Goal: Contribute content: Add original content to the website for others to see

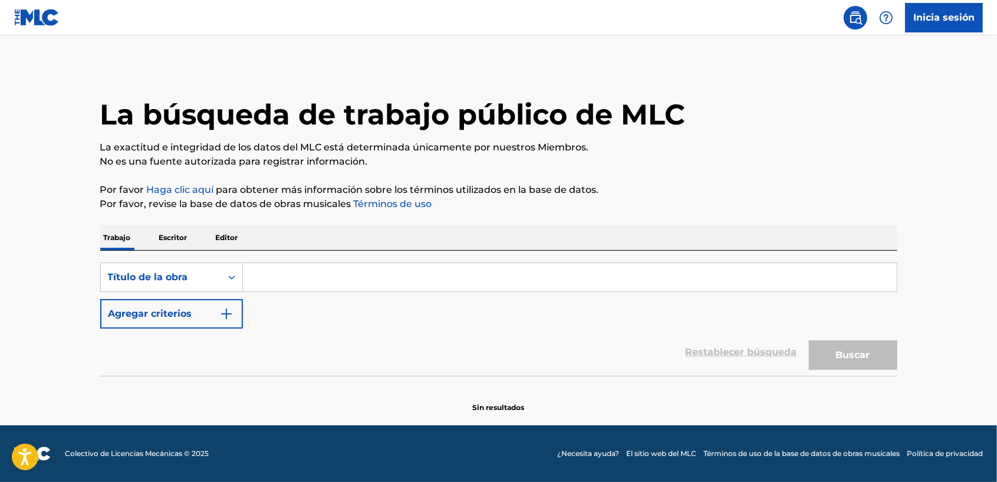
click at [936, 17] on link "Inicia sesión" at bounding box center [944, 17] width 78 height 29
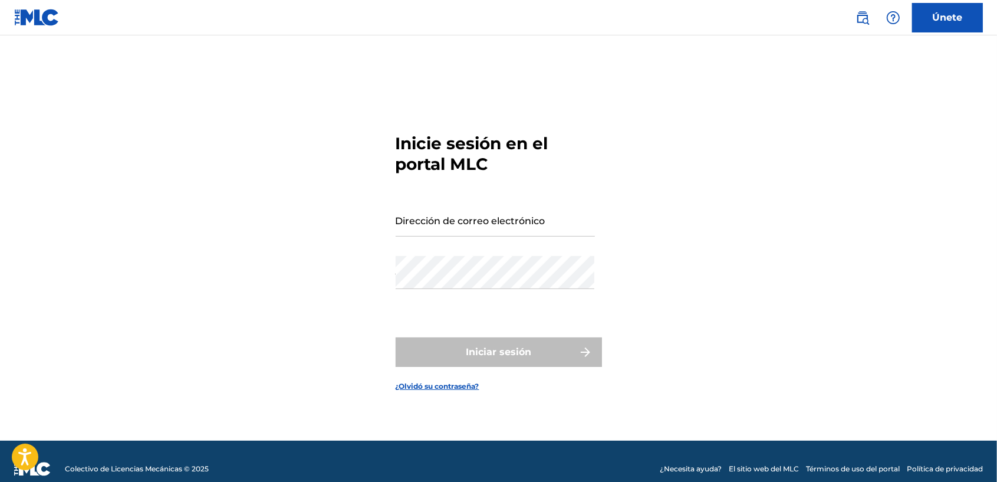
type input "[EMAIL_ADDRESS][DOMAIN_NAME]"
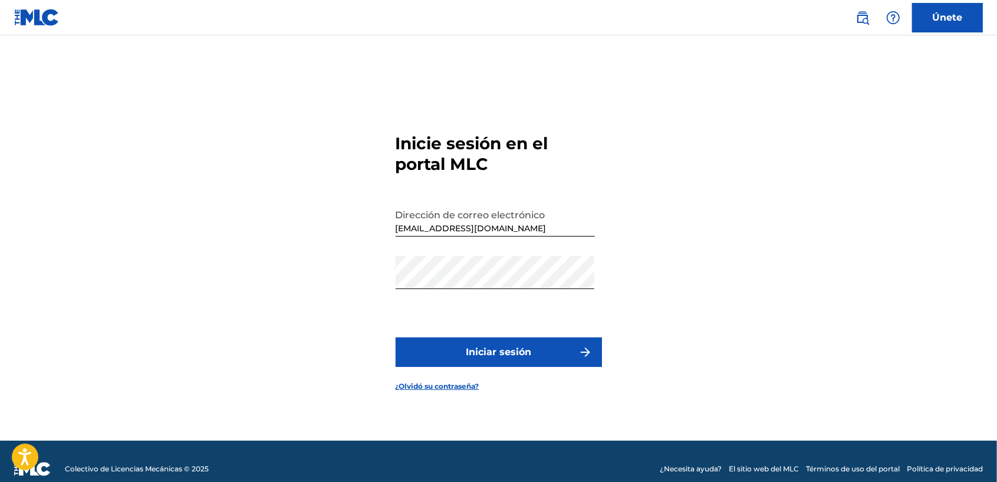
click at [502, 345] on font "Iniciar sesión" at bounding box center [498, 352] width 65 height 14
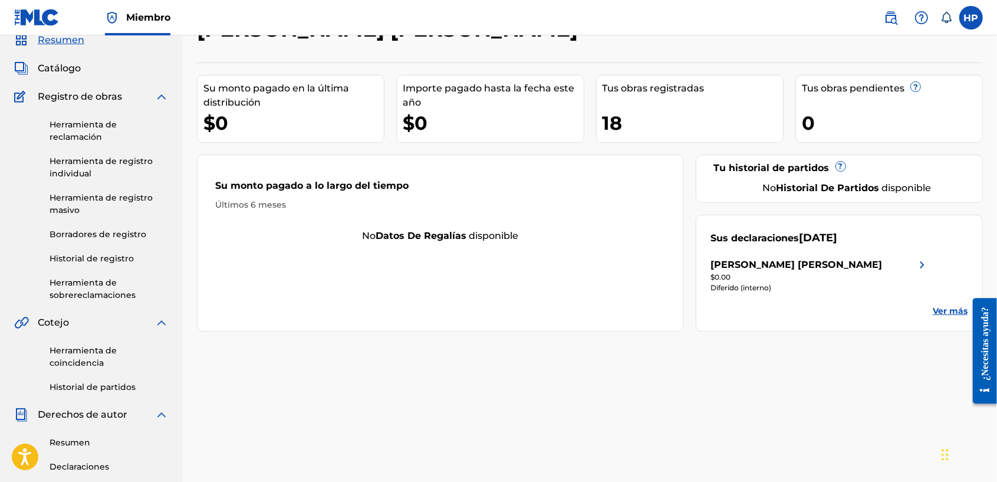
scroll to position [24, 0]
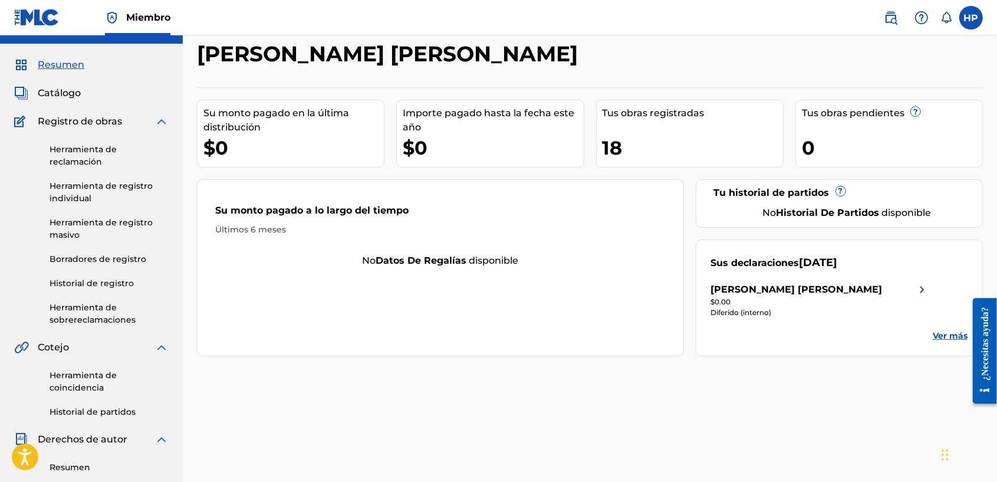
click at [71, 99] on span "Catálogo" at bounding box center [59, 93] width 43 height 14
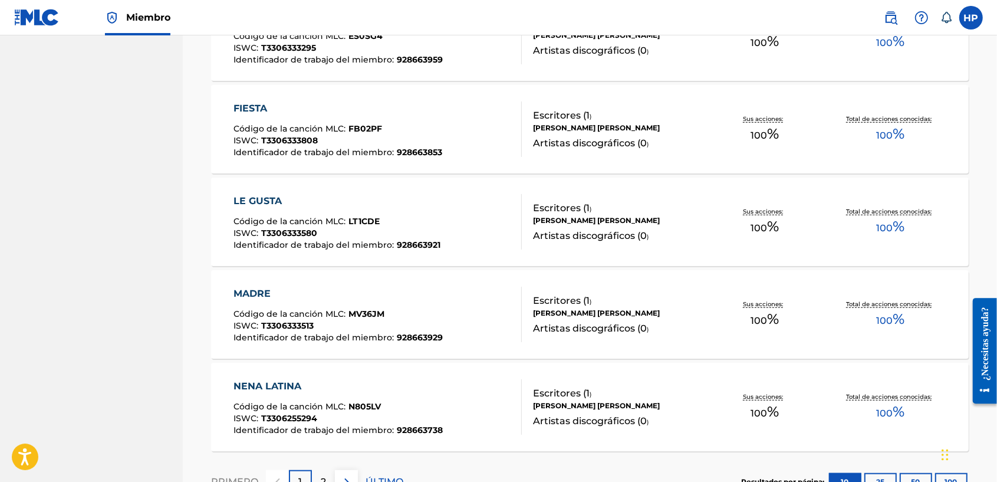
scroll to position [897, 0]
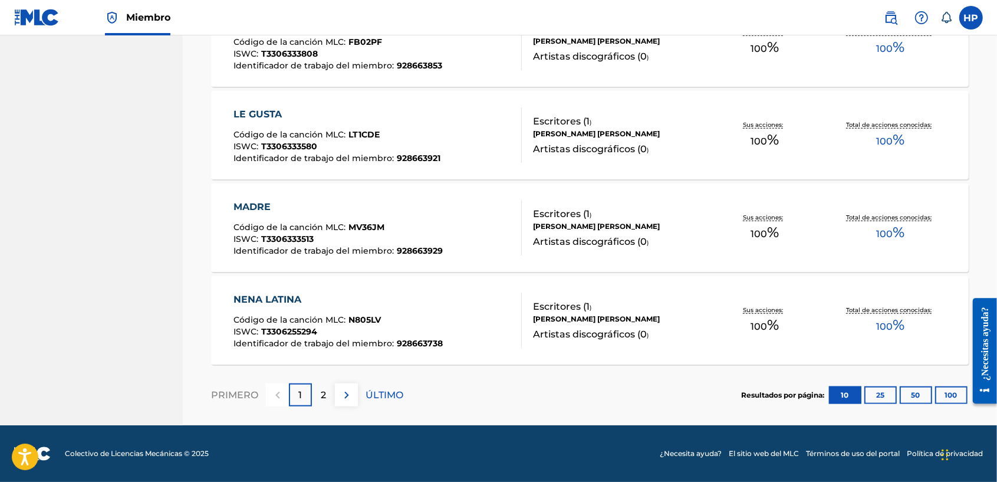
click at [317, 391] on div "2" at bounding box center [323, 394] width 23 height 23
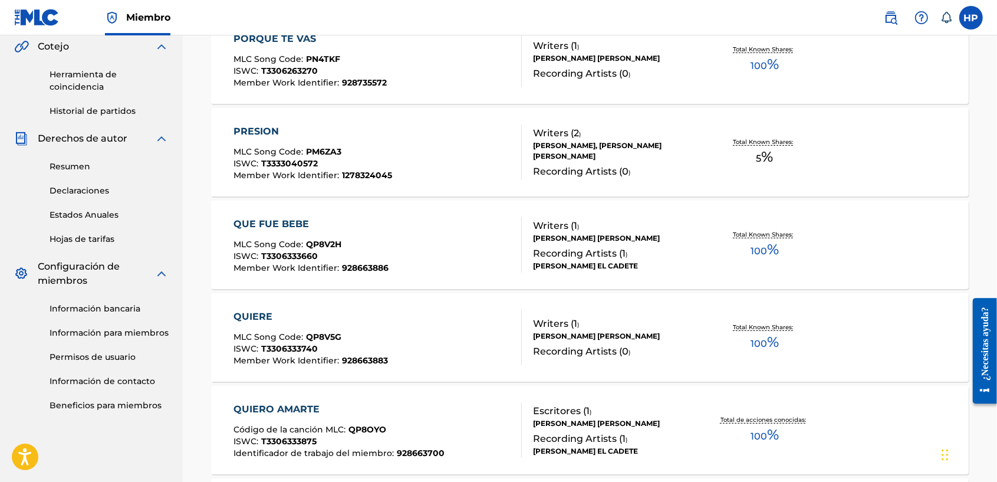
scroll to position [712, 0]
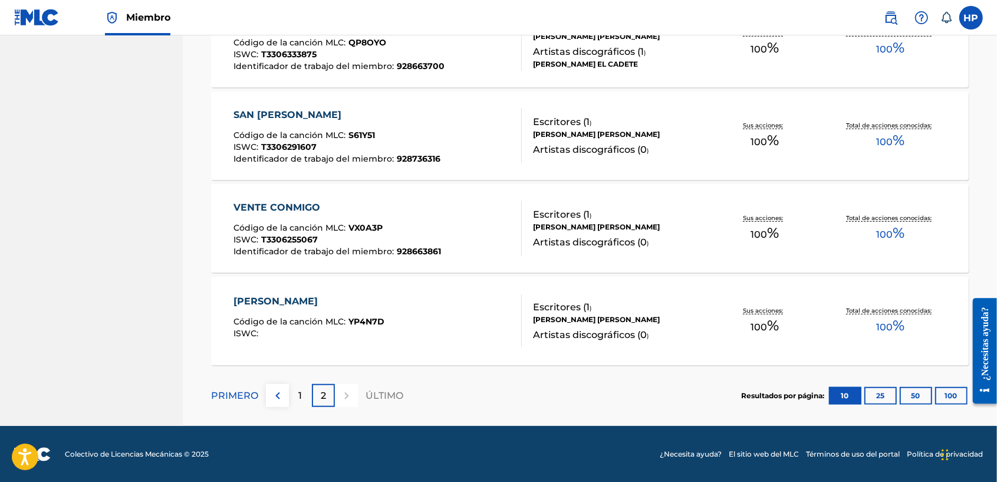
click at [266, 299] on div "[PERSON_NAME]" at bounding box center [309, 301] width 151 height 14
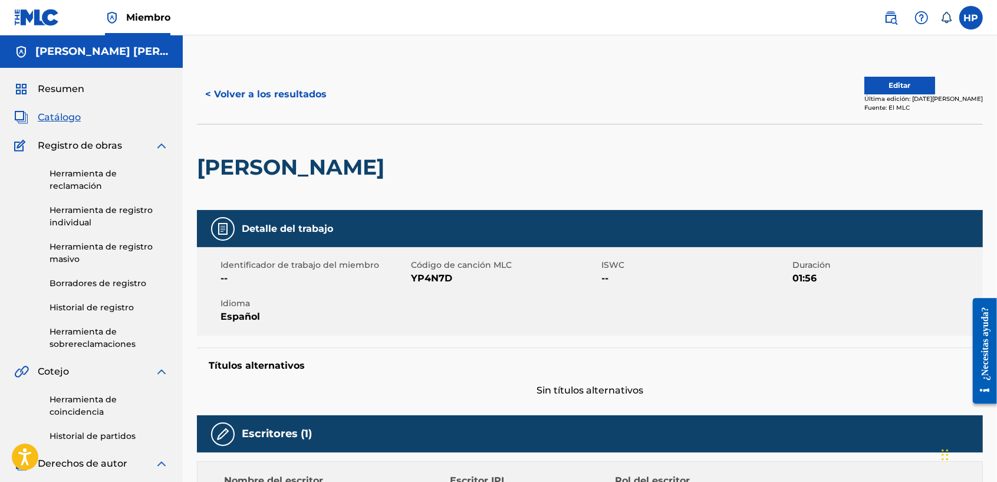
click at [900, 85] on button "Editar" at bounding box center [899, 86] width 71 height 18
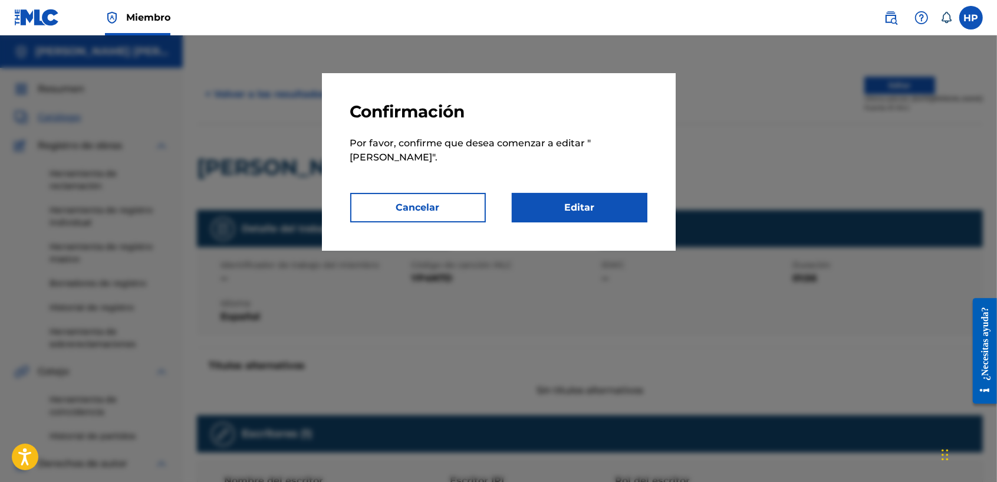
click at [578, 195] on link "Editar" at bounding box center [580, 207] width 136 height 29
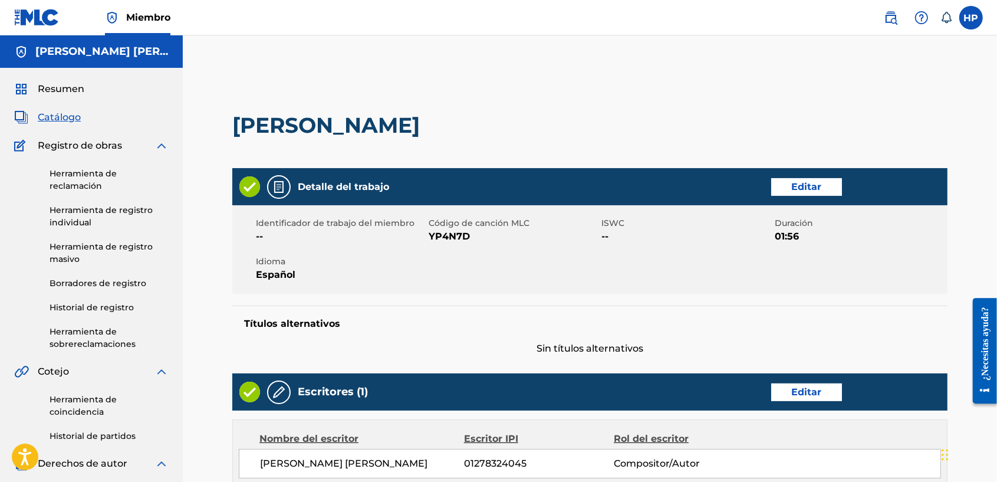
click at [601, 246] on div "Identificador de trabajo del miembro -- Código de canción MLC YP4N7D ISWC -- Du…" at bounding box center [589, 249] width 715 height 88
click at [778, 182] on link "Editar" at bounding box center [806, 187] width 71 height 18
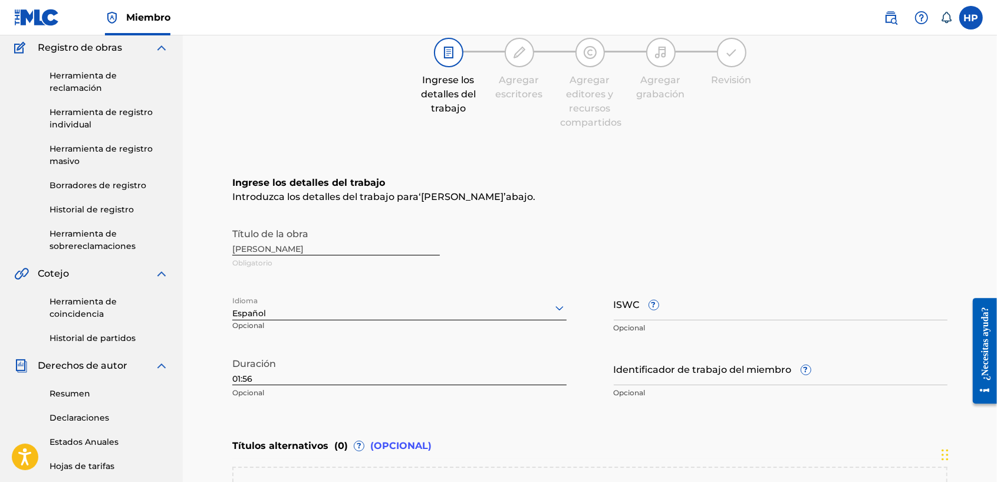
scroll to position [123, 0]
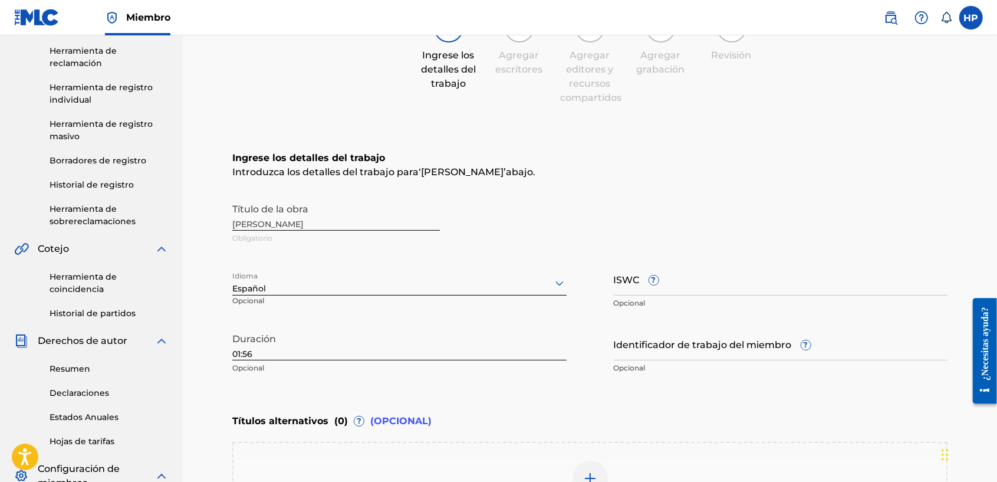
click at [674, 287] on input "ISWC ?" at bounding box center [781, 279] width 334 height 34
paste input "T3343505744"
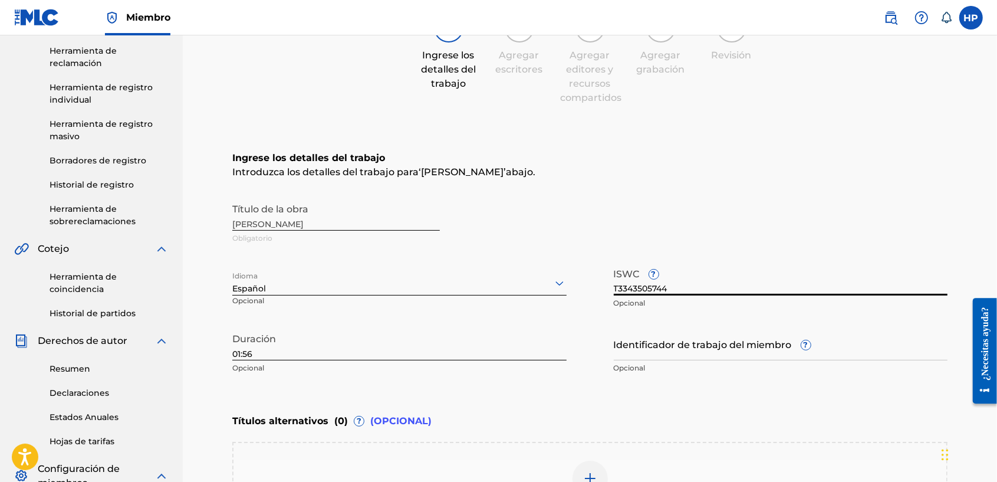
scroll to position [270, 0]
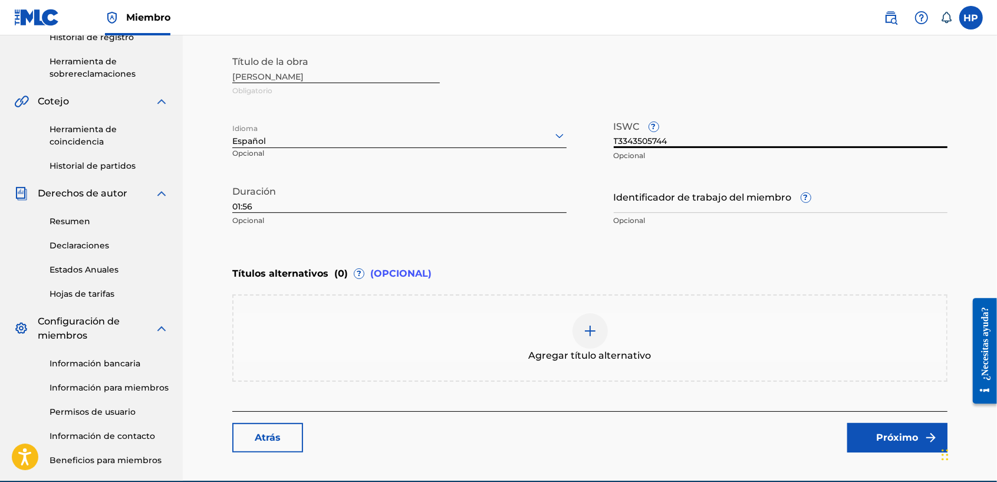
type input "T3343505744"
click at [895, 436] on font "Próximo" at bounding box center [898, 437] width 42 height 14
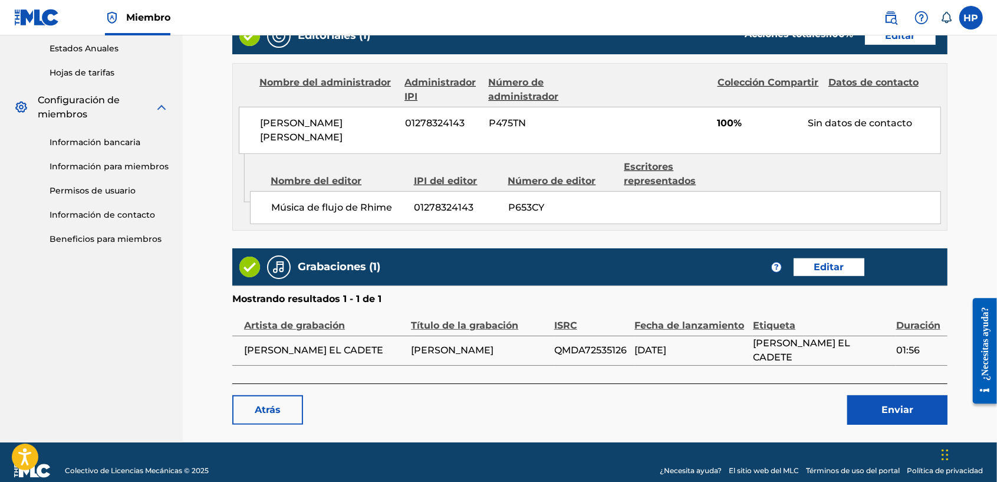
scroll to position [509, 0]
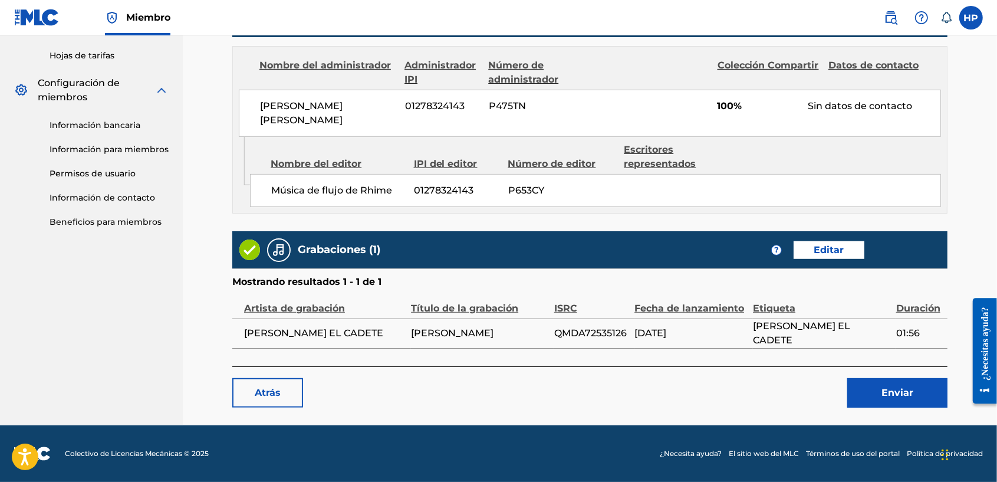
click at [870, 383] on button "Enviar" at bounding box center [897, 392] width 100 height 29
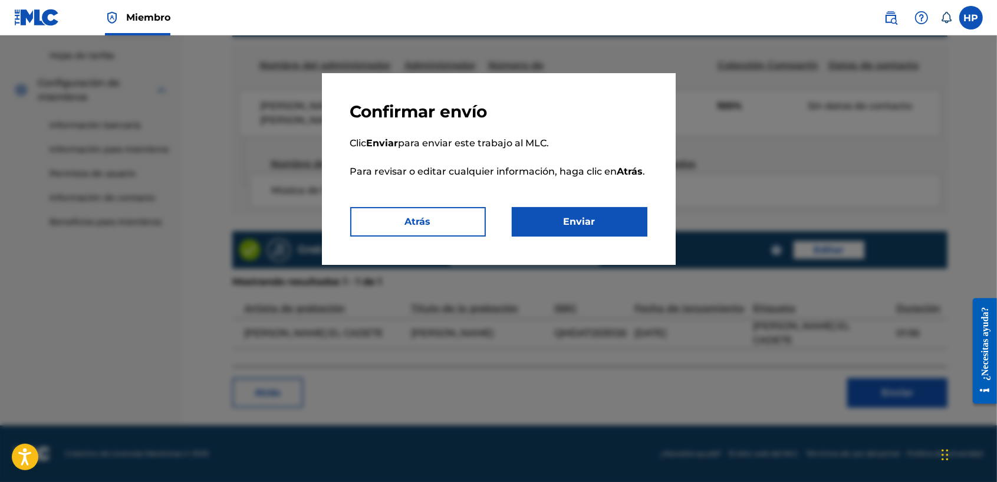
click at [522, 243] on div "Confirmar envío Clic Enviar para enviar este trabajo al MLC. Para revisar o edi…" at bounding box center [499, 169] width 354 height 192
click at [535, 225] on button "Enviar" at bounding box center [580, 221] width 136 height 29
